Goal: Information Seeking & Learning: Learn about a topic

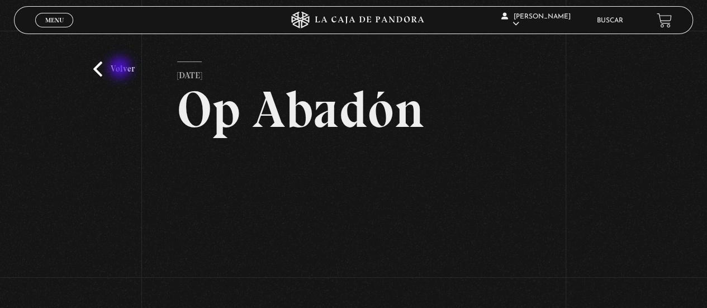
click at [121, 69] on link "Volver" at bounding box center [113, 68] width 41 height 15
click at [103, 65] on link "Volver" at bounding box center [113, 68] width 41 height 15
click at [622, 17] on link "Buscar" at bounding box center [610, 20] width 26 height 7
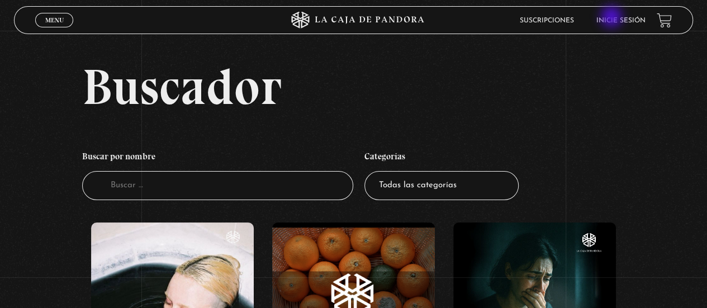
click at [614, 18] on link "Inicie sesión" at bounding box center [620, 20] width 49 height 7
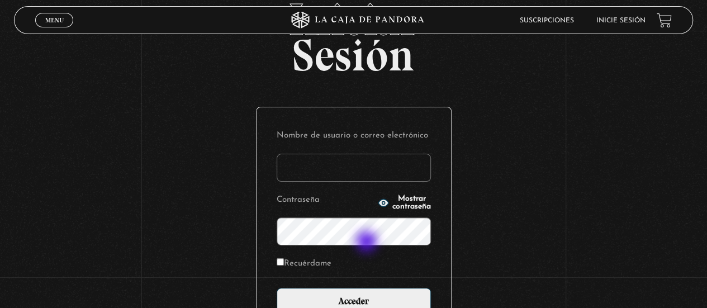
scroll to position [168, 0]
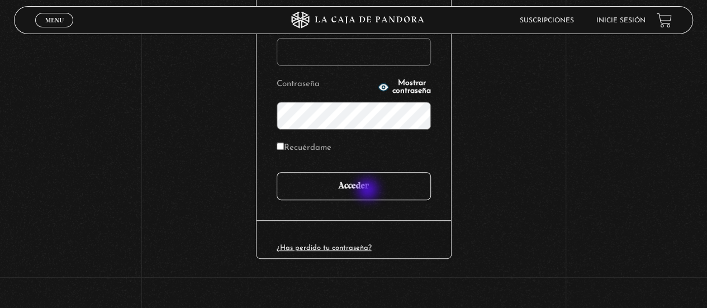
type input "arllegar.24@gmail.com"
click at [369, 189] on input "Acceder" at bounding box center [354, 186] width 154 height 28
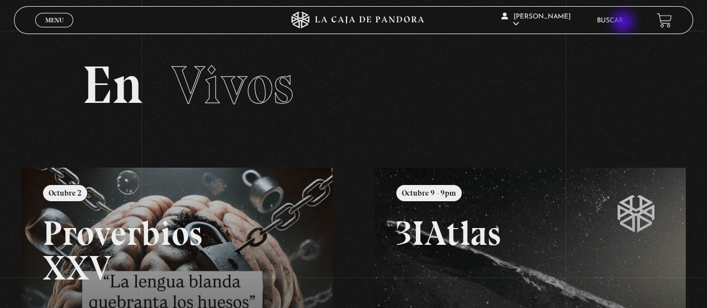
click at [623, 23] on link "Buscar" at bounding box center [610, 20] width 26 height 7
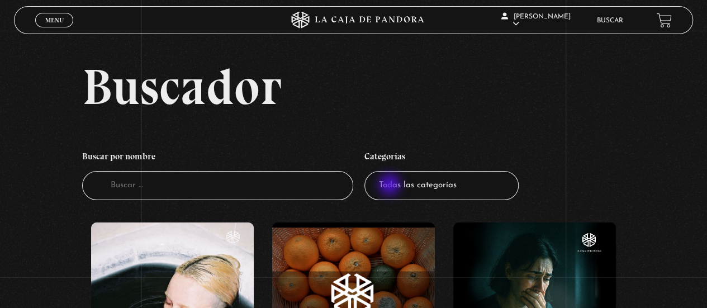
click at [393, 186] on select "Todas las categorías 11:11 Humanitario (1) Amo los Lunes (4) Análisis de series…" at bounding box center [441, 186] width 154 height 30
select select "nuevo-orden-mundial-nwo"
click at [368, 171] on select "Todas las categorías 11:11 Humanitario (1) Amo los Lunes (4) Análisis de series…" at bounding box center [441, 186] width 154 height 30
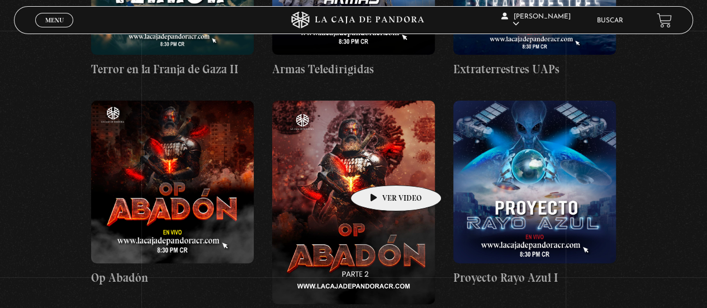
scroll to position [2292, 0]
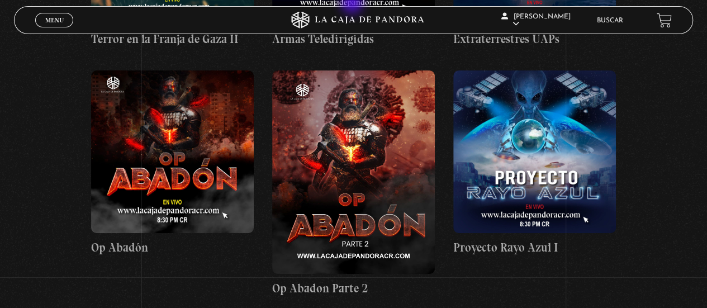
drag, startPoint x: 353, startPoint y: 4, endPoint x: 367, endPoint y: 89, distance: 86.1
click at [368, 89] on figure at bounding box center [353, 171] width 163 height 203
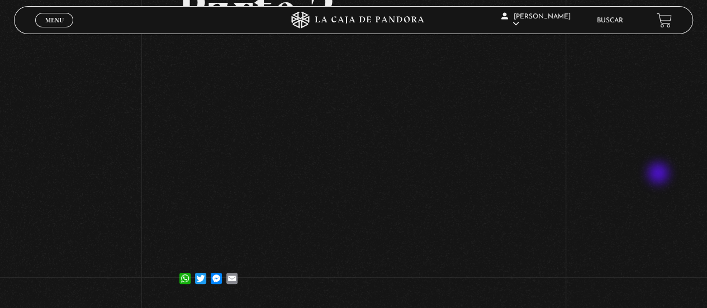
scroll to position [168, 0]
